Goal: Communication & Community: Answer question/provide support

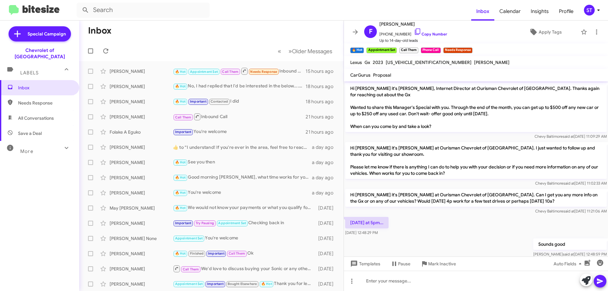
scroll to position [81, 0]
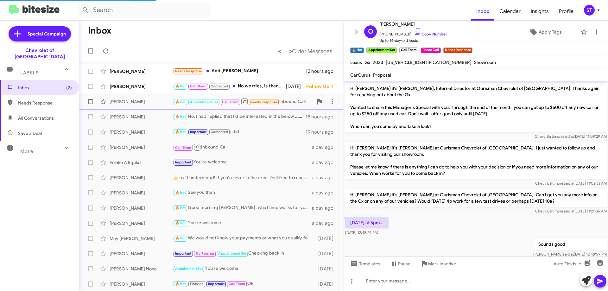
scroll to position [107, 0]
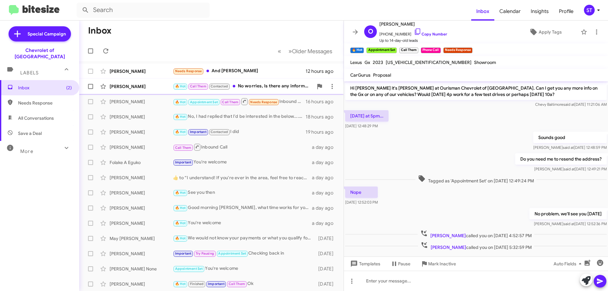
click at [248, 85] on div "🔥 Hot Call Them Contacted No worries, Is there any information I can give you a…" at bounding box center [243, 86] width 140 height 7
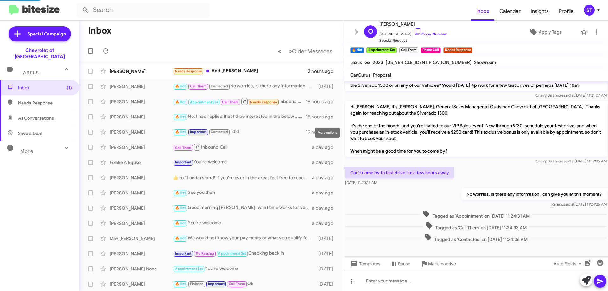
scroll to position [69, 0]
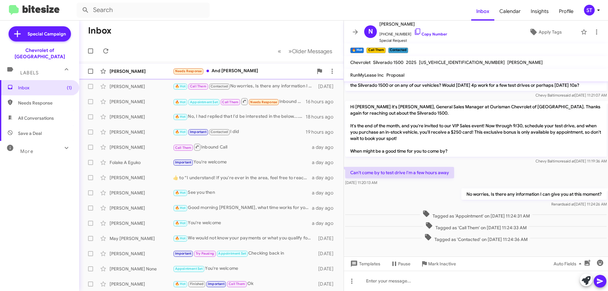
click at [239, 72] on div "Needs Response And jiffy Lube" at bounding box center [243, 70] width 140 height 7
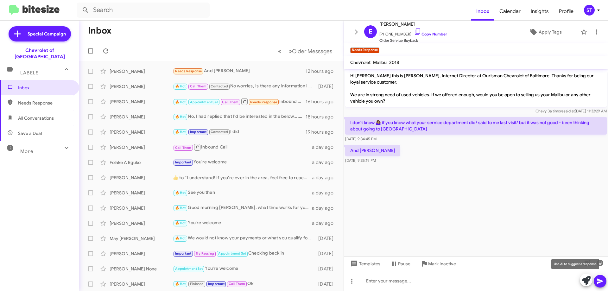
click at [584, 282] on icon at bounding box center [585, 280] width 9 height 9
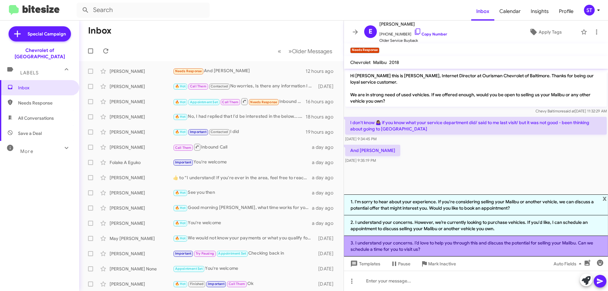
click at [371, 247] on li "3. I understand your concerns. I’d love to help you through this and discuss th…" at bounding box center [476, 246] width 264 height 21
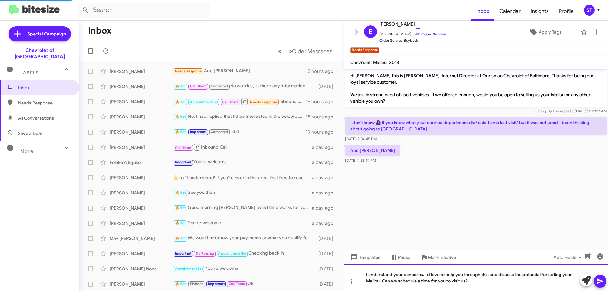
click at [493, 285] on div "I understand your concerns. I’d love to help you through this and discuss the p…" at bounding box center [476, 277] width 264 height 27
